Goal: Entertainment & Leisure: Browse casually

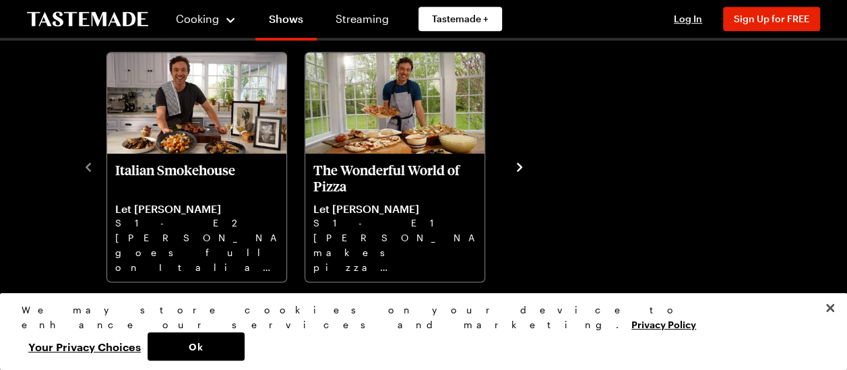
scroll to position [404, 0]
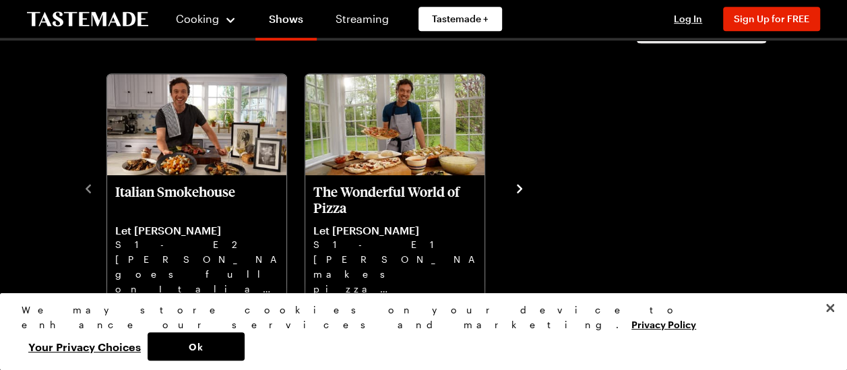
click at [519, 182] on icon "navigate to next item" at bounding box center [519, 188] width 13 height 13
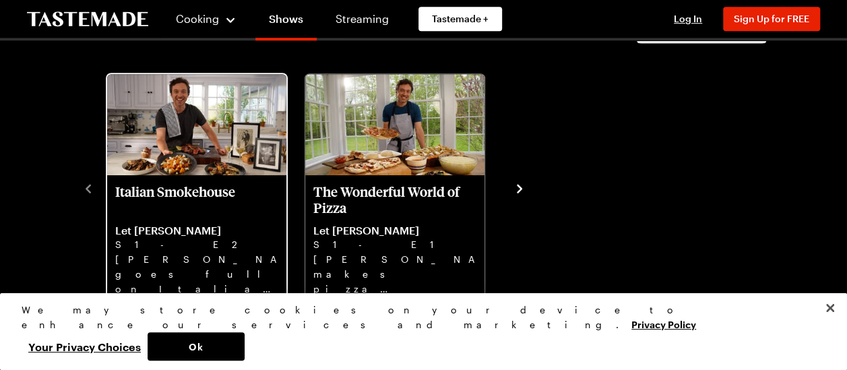
click at [187, 229] on p "Let [PERSON_NAME]" at bounding box center [196, 230] width 163 height 13
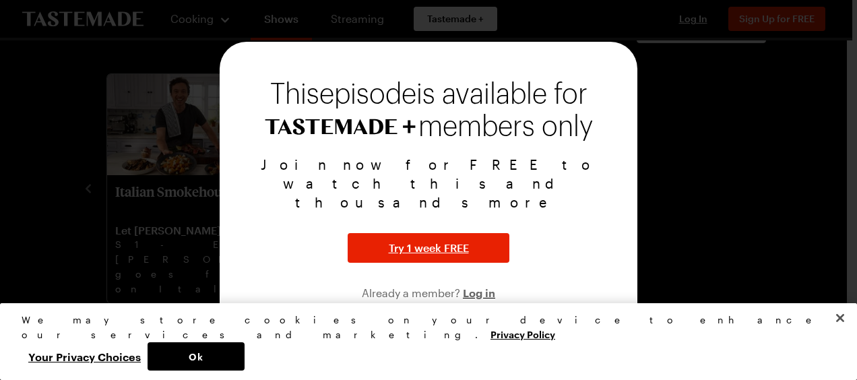
click at [399, 135] on img at bounding box center [340, 127] width 151 height 16
click at [79, 163] on div at bounding box center [428, 190] width 857 height 380
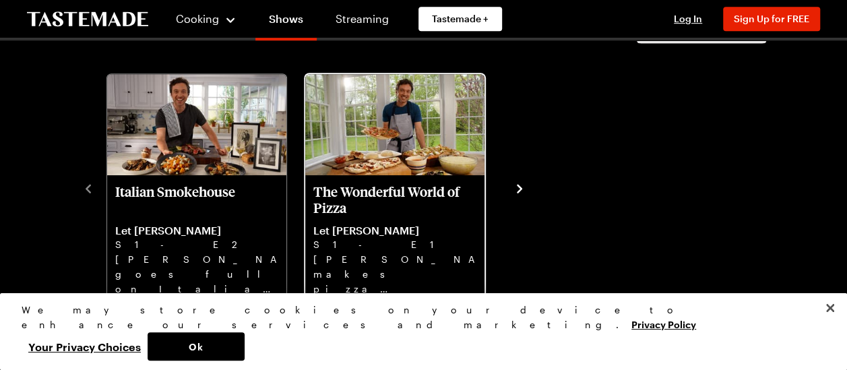
click at [362, 184] on p "The Wonderful World of Pizza" at bounding box center [394, 199] width 163 height 32
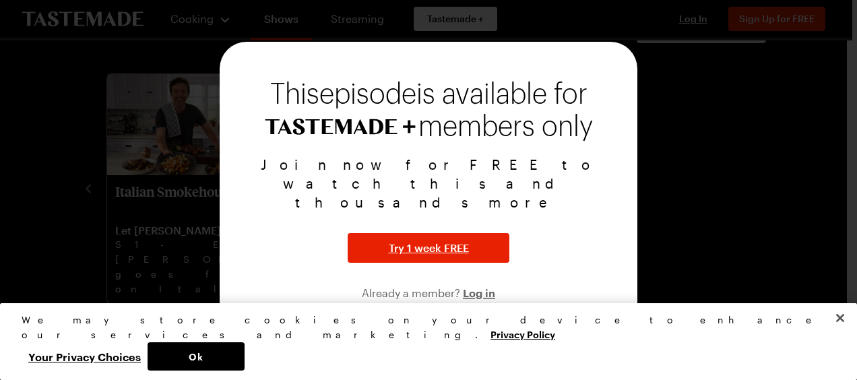
click at [123, 156] on div at bounding box center [428, 190] width 857 height 380
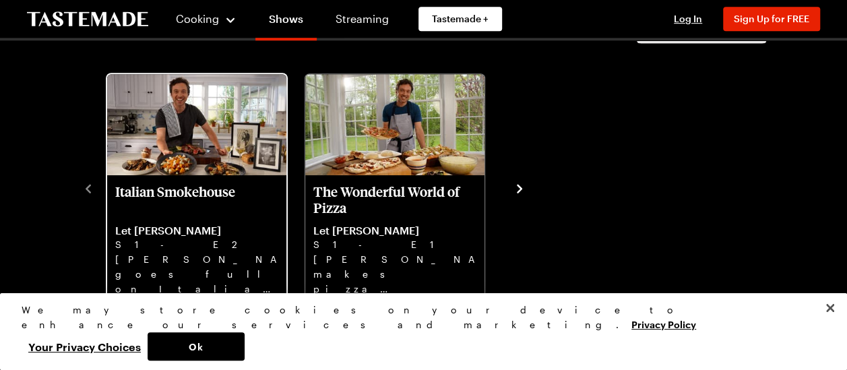
click at [223, 286] on p "[PERSON_NAME] goes full on Italian steakhouse with Treviso salad, ice cold mart…" at bounding box center [196, 273] width 163 height 43
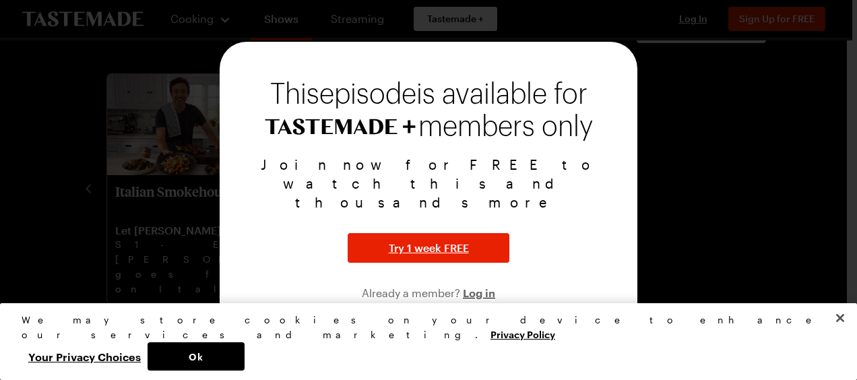
click at [648, 41] on div at bounding box center [428, 190] width 857 height 380
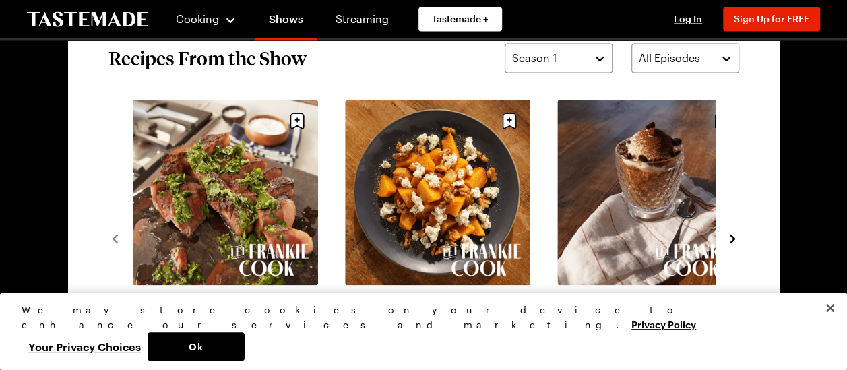
scroll to position [1078, 0]
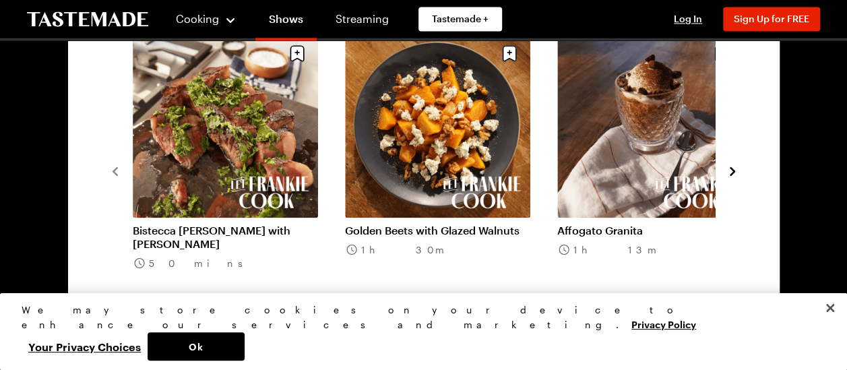
click at [729, 168] on icon "navigate to next item" at bounding box center [731, 170] width 13 height 13
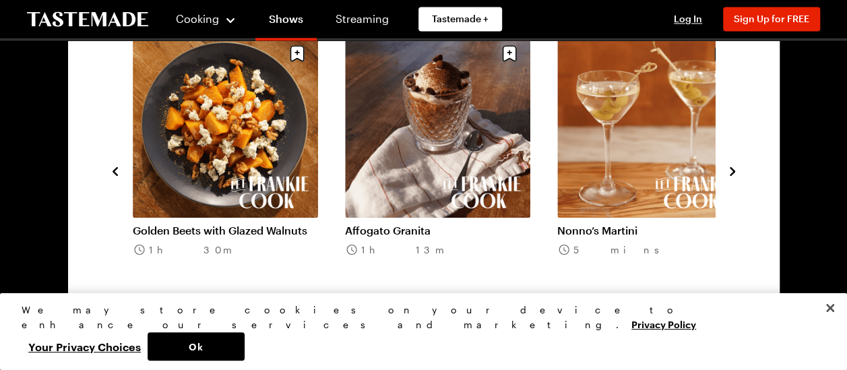
click at [729, 168] on icon "navigate to next item" at bounding box center [731, 170] width 13 height 13
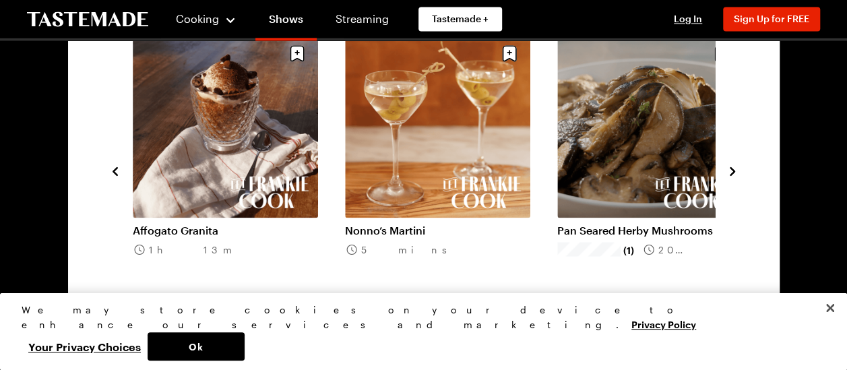
click at [729, 168] on icon "navigate to next item" at bounding box center [731, 170] width 13 height 13
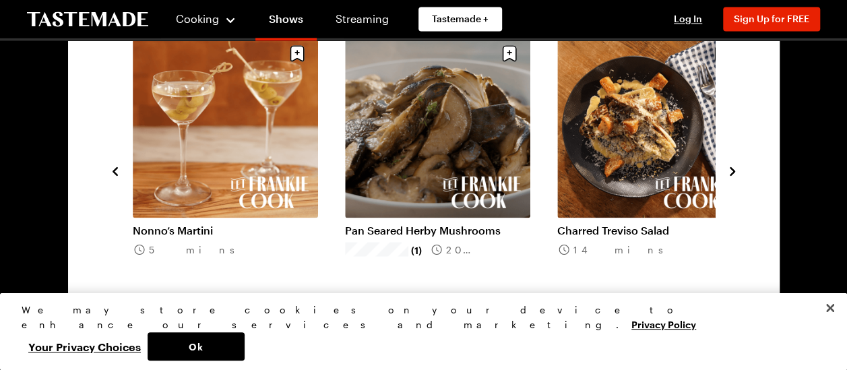
click at [729, 168] on icon "navigate to next item" at bounding box center [731, 170] width 13 height 13
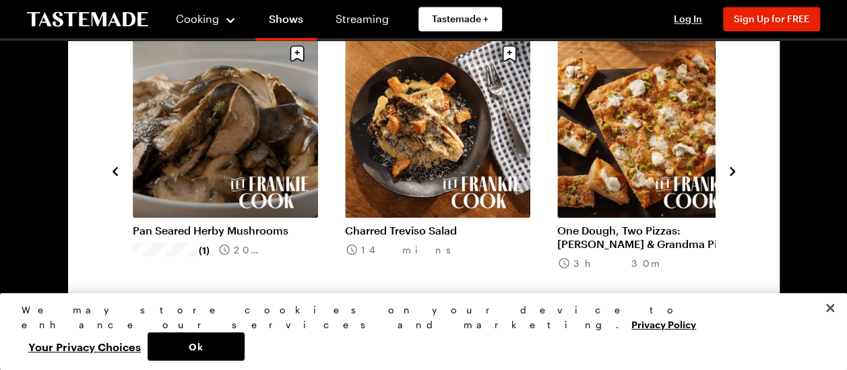
click at [729, 168] on icon "navigate to next item" at bounding box center [731, 170] width 13 height 13
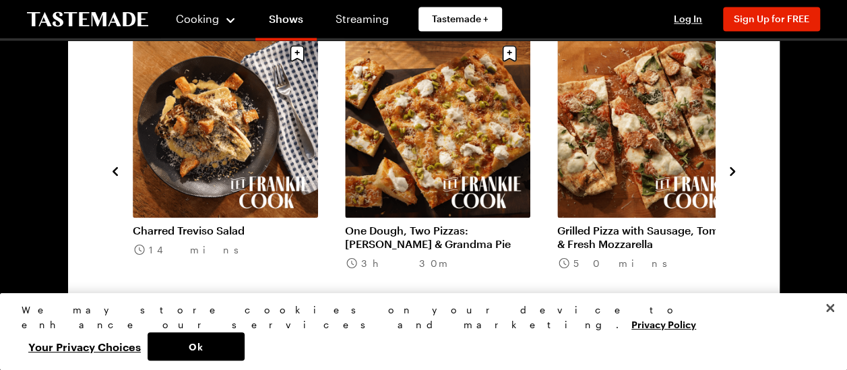
click at [729, 168] on icon "navigate to next item" at bounding box center [731, 170] width 13 height 13
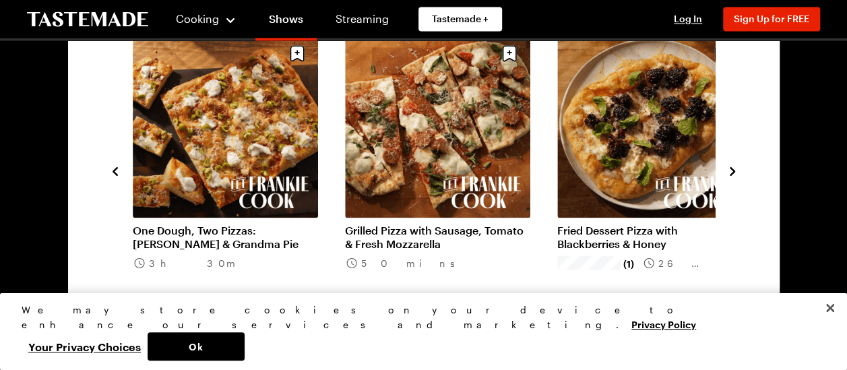
click at [729, 168] on icon "navigate to next item" at bounding box center [731, 170] width 13 height 13
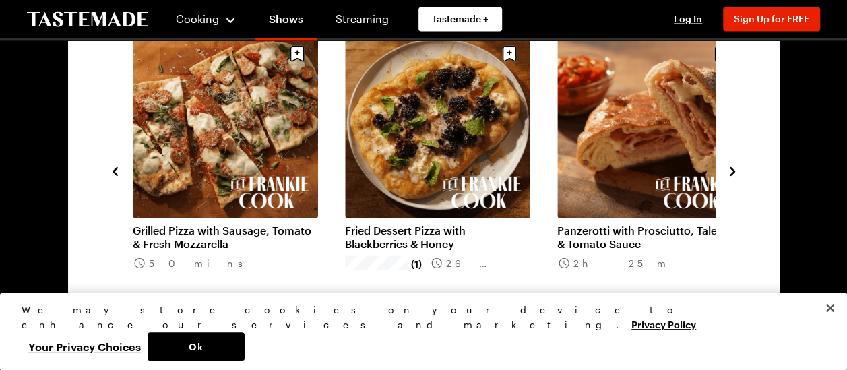
click at [729, 168] on icon "navigate to next item" at bounding box center [731, 170] width 13 height 13
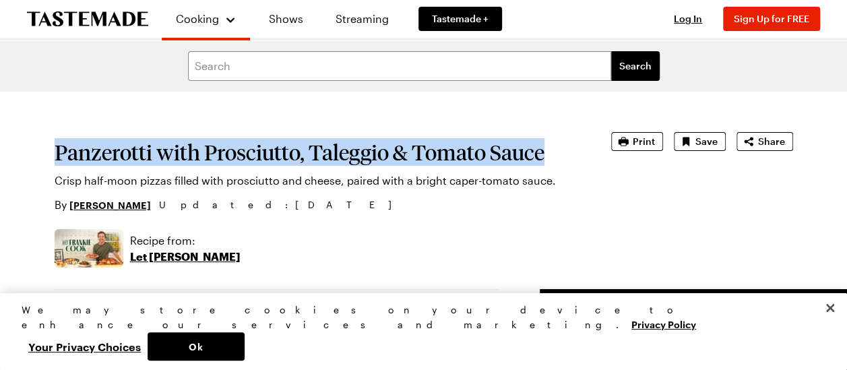
drag, startPoint x: 51, startPoint y: 154, endPoint x: 552, endPoint y: 160, distance: 501.2
drag, startPoint x: 550, startPoint y: 160, endPoint x: 527, endPoint y: 159, distance: 22.9
